Goal: Find specific page/section: Find specific page/section

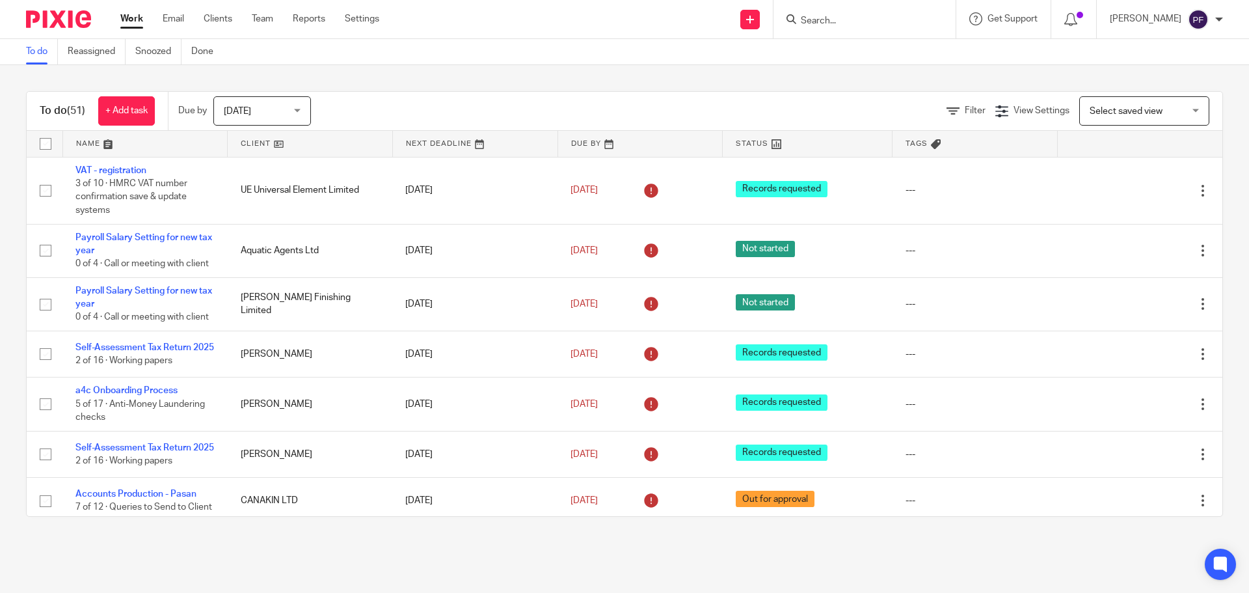
scroll to position [2345, 0]
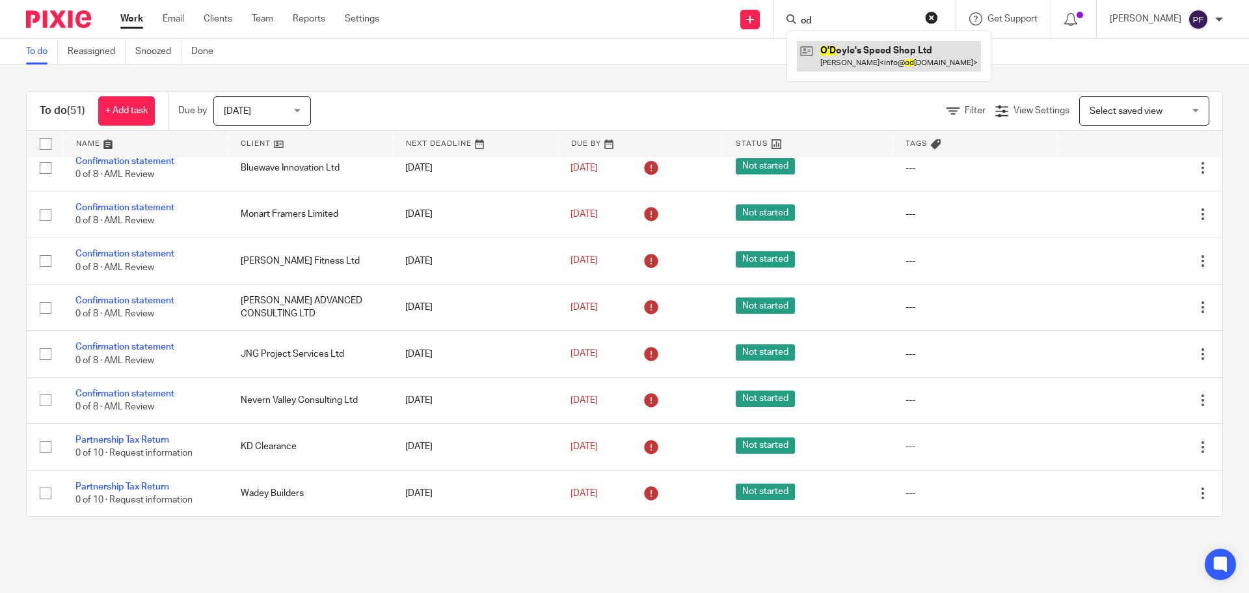
type input "od"
click at [843, 49] on link at bounding box center [889, 56] width 184 height 30
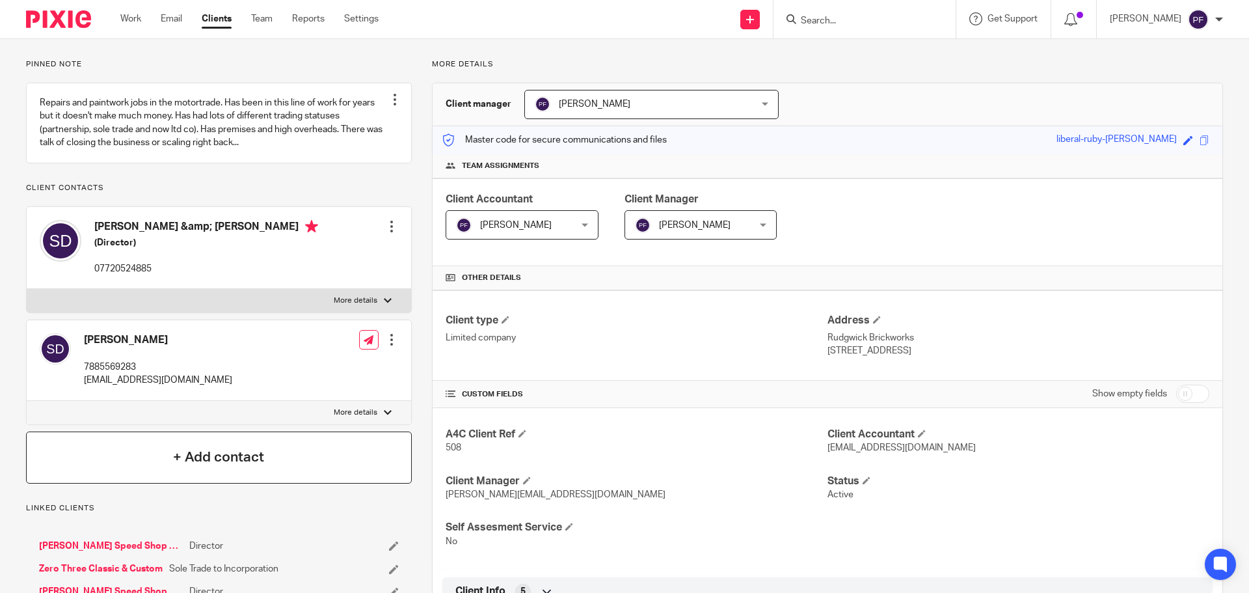
scroll to position [79, 0]
click at [833, 20] on input "Search" at bounding box center [858, 22] width 117 height 12
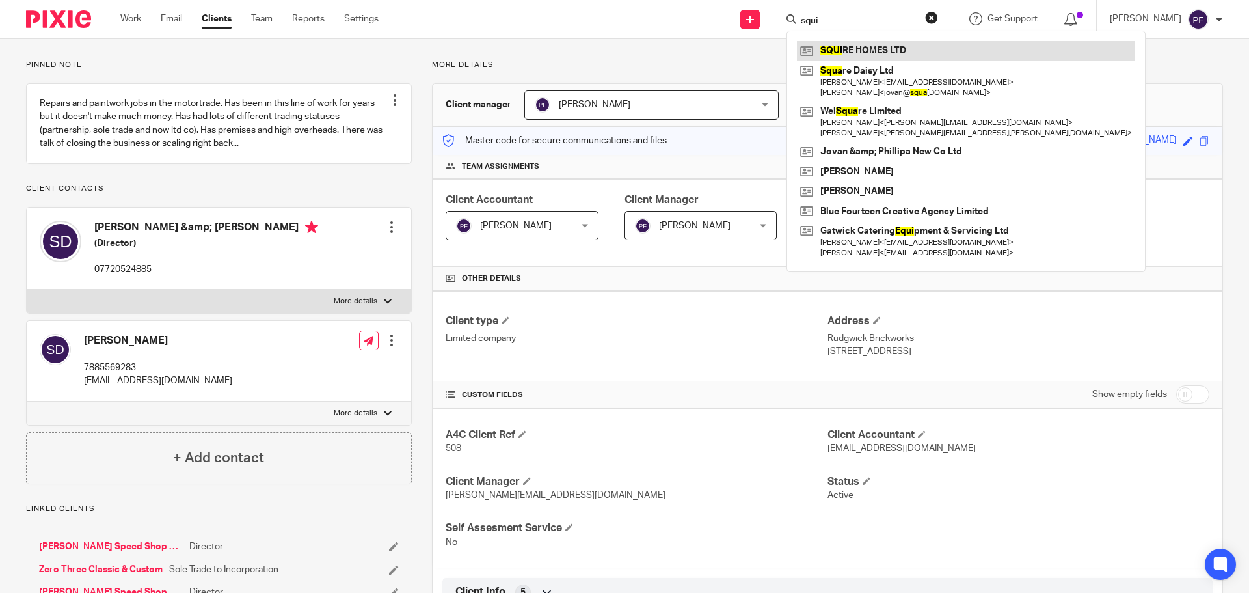
type input "squi"
click at [872, 50] on link at bounding box center [966, 51] width 338 height 20
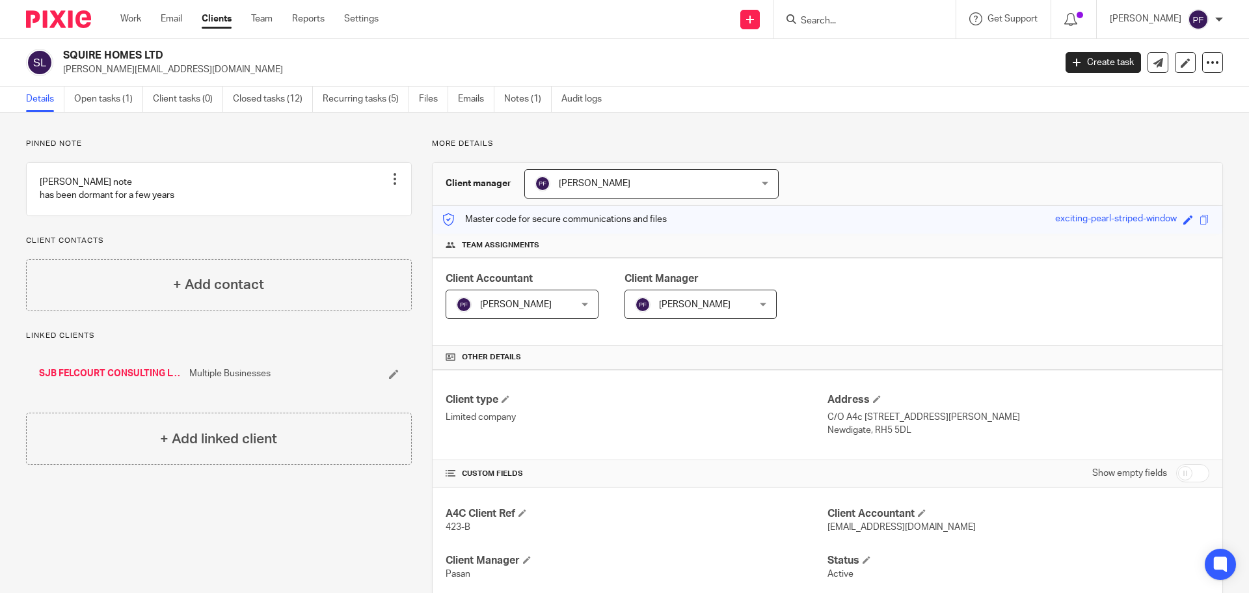
click at [102, 51] on h2 "SQUIRE HOMES LTD" at bounding box center [456, 56] width 787 height 14
copy div "SQUIRE HOMES LTD"
click at [289, 71] on p "simon.felcourt@yahoo.com" at bounding box center [554, 69] width 983 height 13
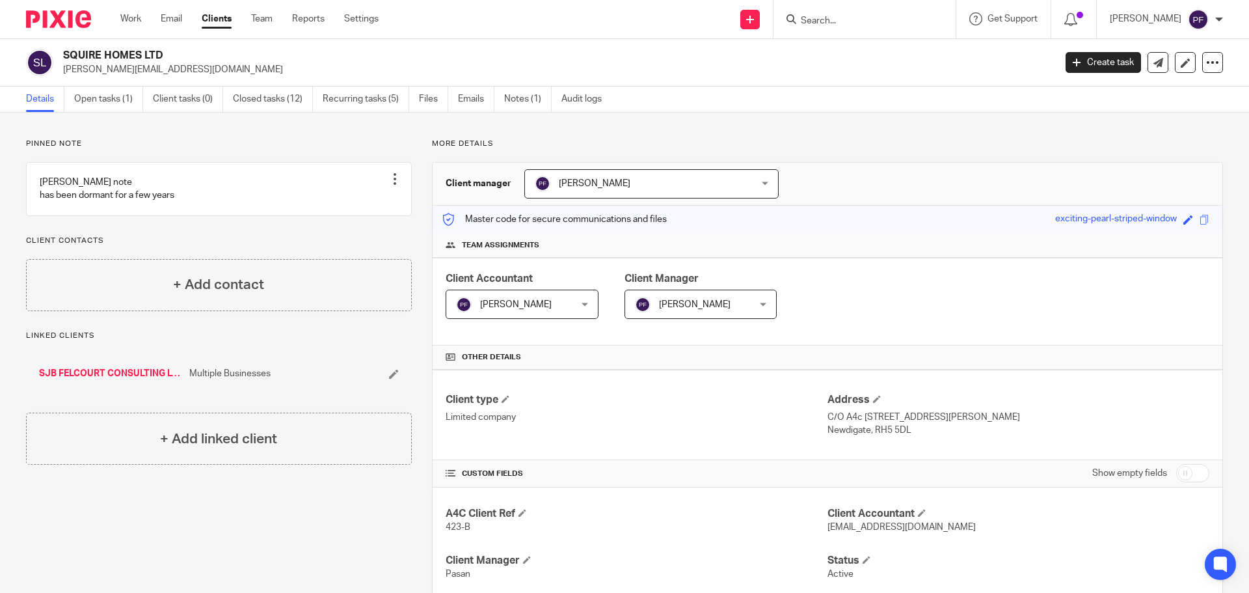
scroll to position [69, 0]
